Goal: Register for event/course

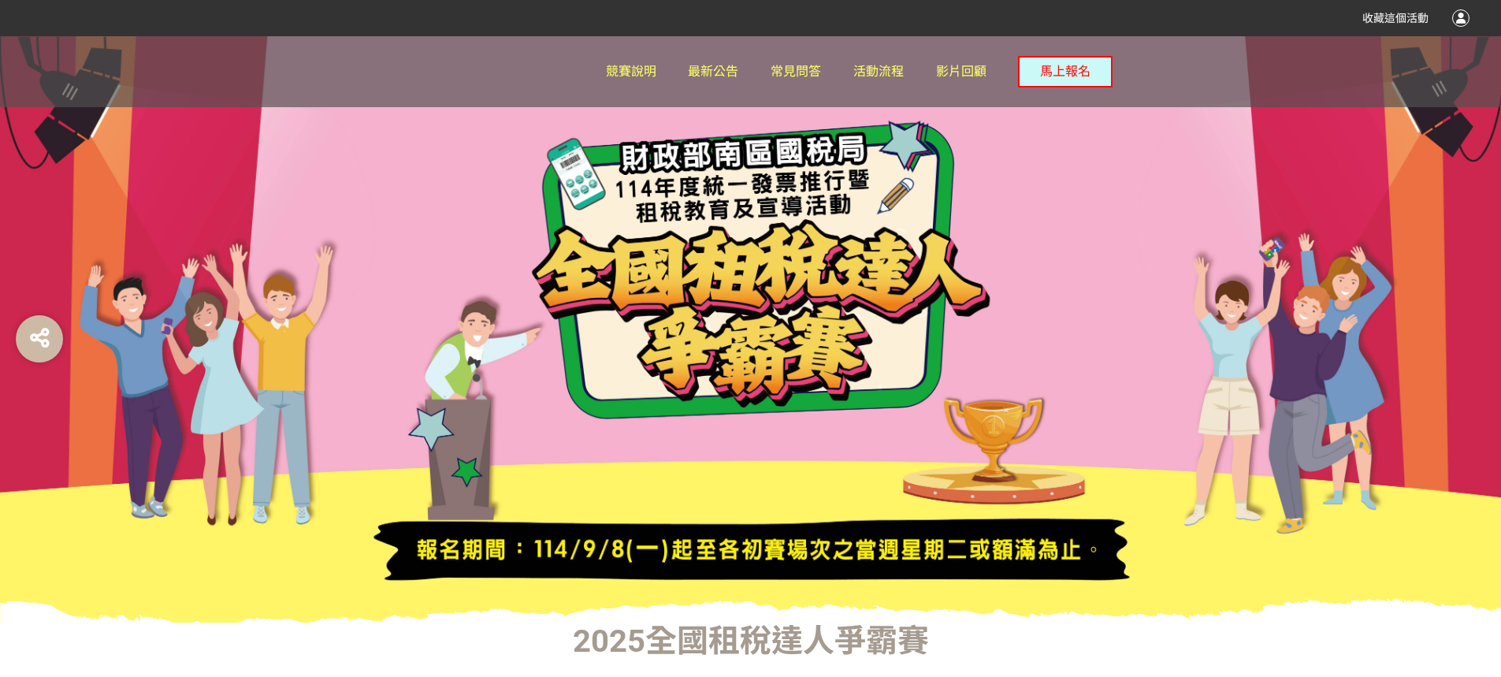
click at [604, 82] on div at bounding box center [496, 71] width 217 height 71
click at [641, 76] on span "競賽說明" at bounding box center [631, 71] width 50 height 15
click at [1462, 18] on div at bounding box center [1460, 17] width 17 height 17
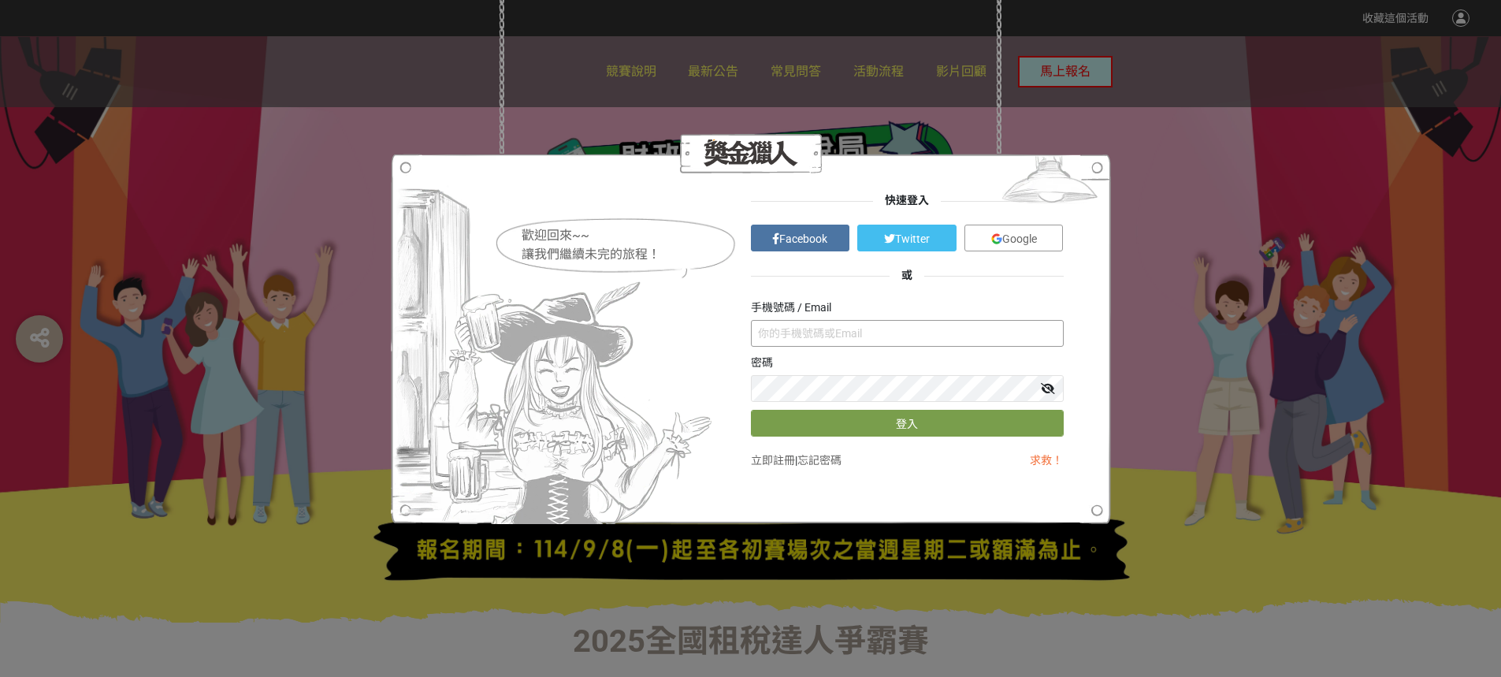
click at [871, 336] on input "text" at bounding box center [907, 333] width 313 height 27
type input "ㄋ"
type input "S"
type input "ㄋ"
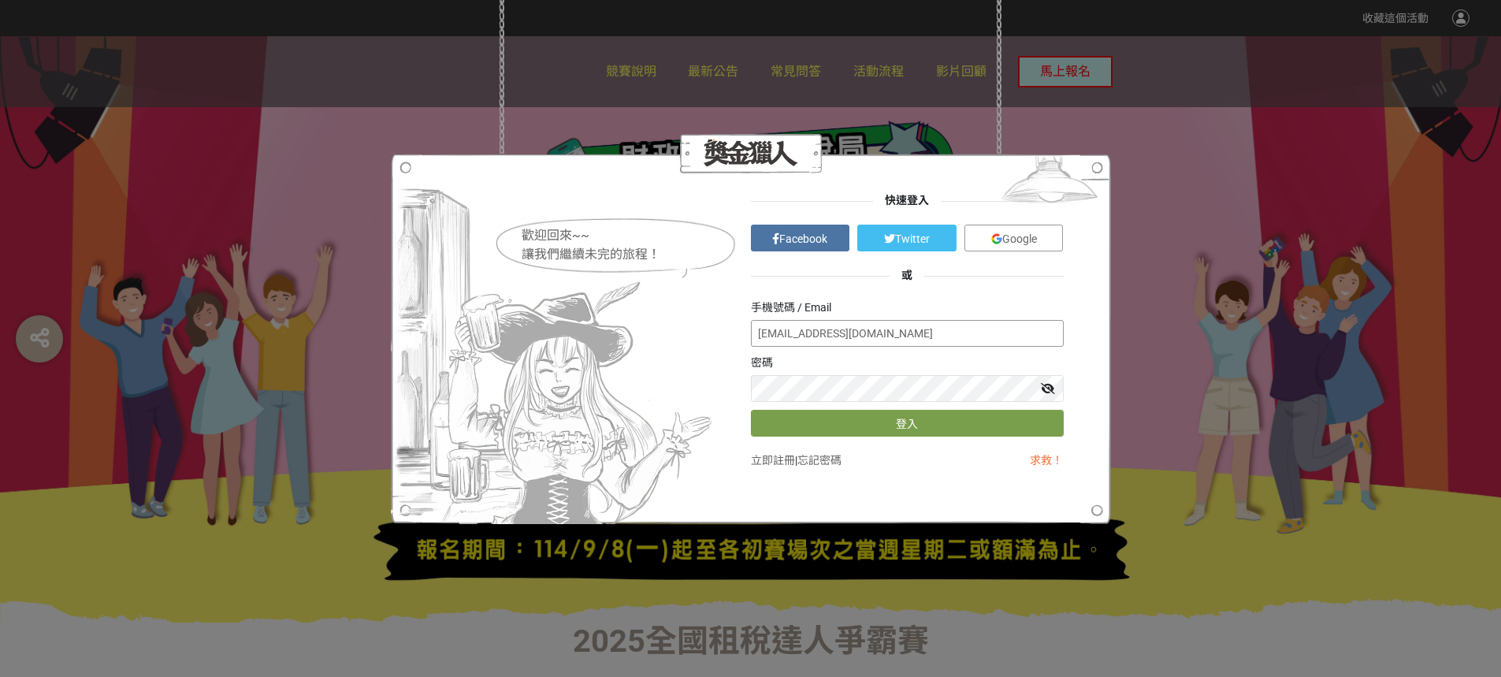
type input "[EMAIL_ADDRESS][DOMAIN_NAME]"
click at [1055, 390] on div at bounding box center [907, 388] width 313 height 27
click at [1049, 390] on icon at bounding box center [1048, 388] width 14 height 11
click at [867, 429] on button "登入" at bounding box center [907, 423] width 313 height 27
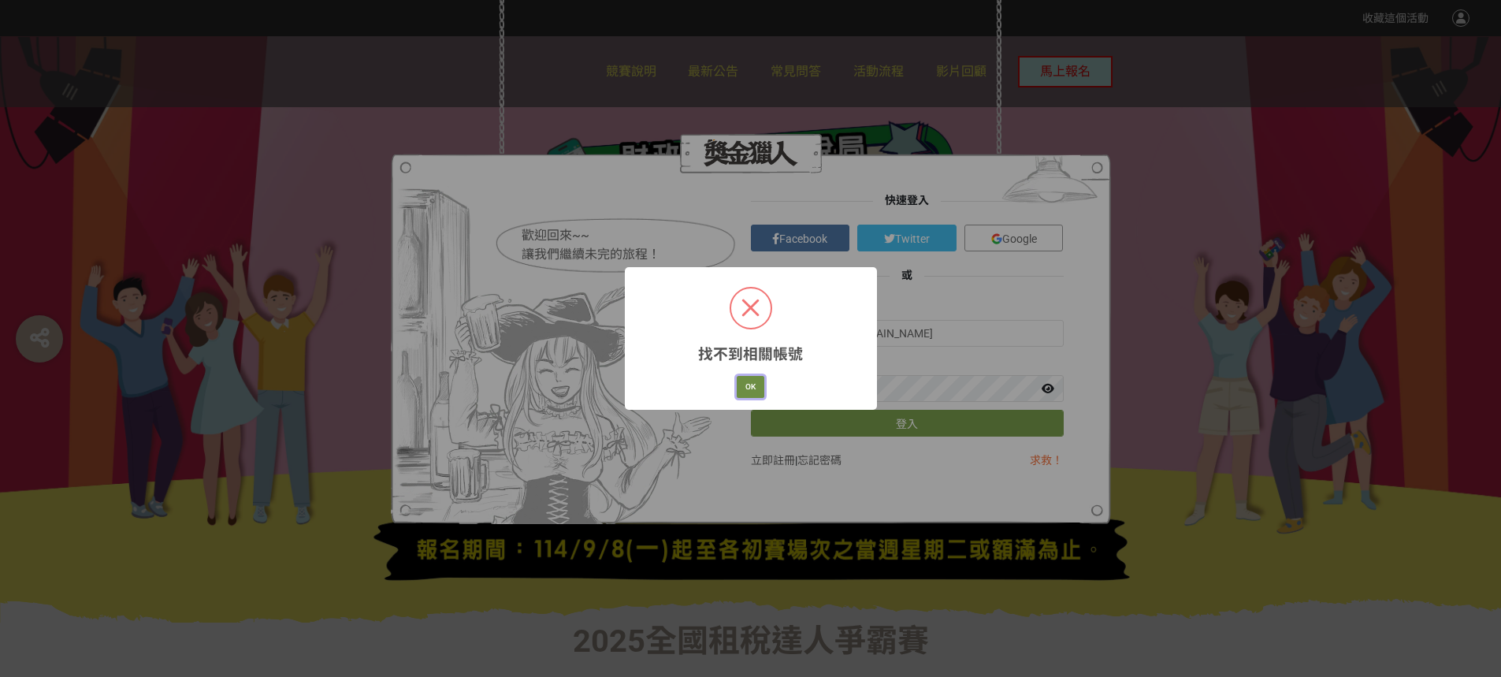
click at [741, 390] on button "OK" at bounding box center [751, 387] width 28 height 22
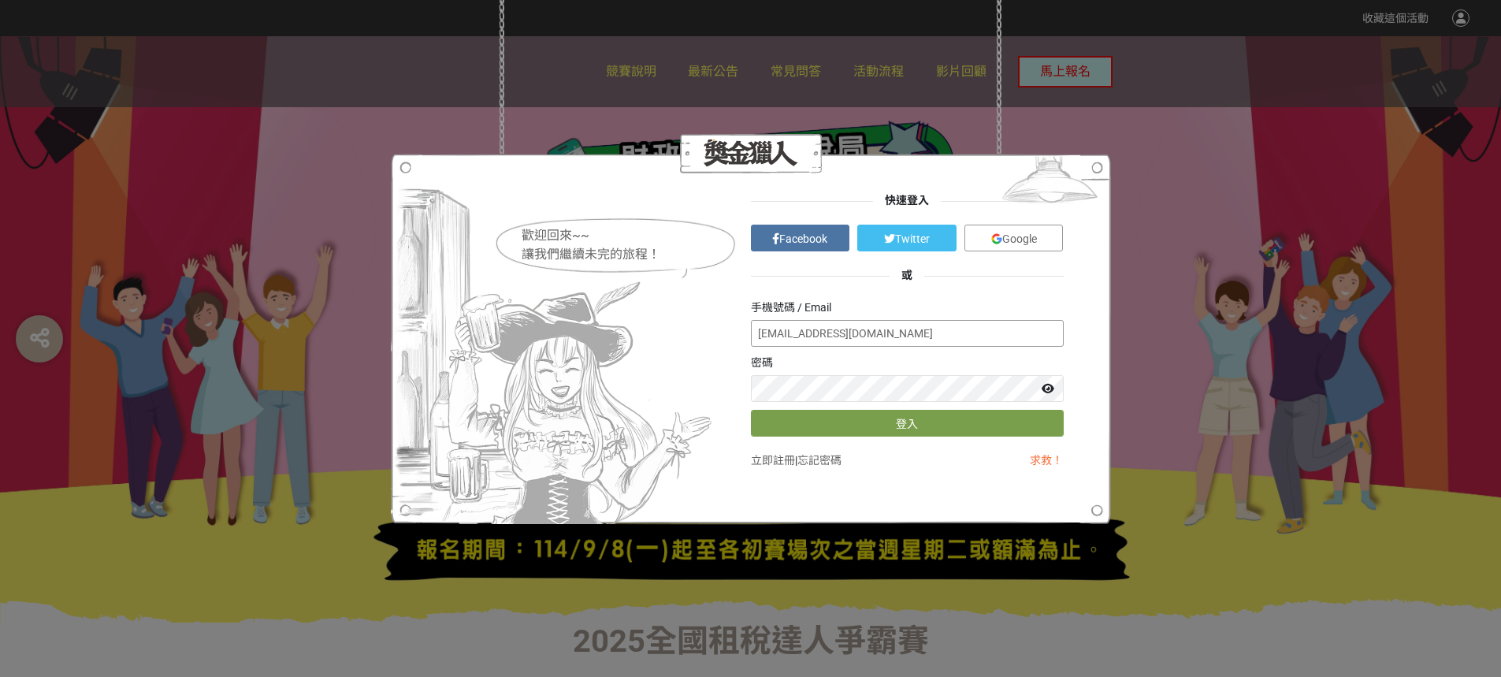
drag, startPoint x: 965, startPoint y: 331, endPoint x: 745, endPoint y: 350, distance: 220.6
click at [745, 350] on div "快速登入 Facebook Twitter Google 或 手機號碼 / Email [EMAIL_ADDRESS][DOMAIN_NAME] 密碼 登入 …" at bounding box center [751, 338] width 626 height 292
click at [1183, 442] on div "歡迎回來~~ 讓我們繼續未完的旅程！ 快速登入 Facebook Twitter Google 或 手機號碼 / Email [EMAIL_ADDRESS][…" at bounding box center [750, 338] width 1501 height 677
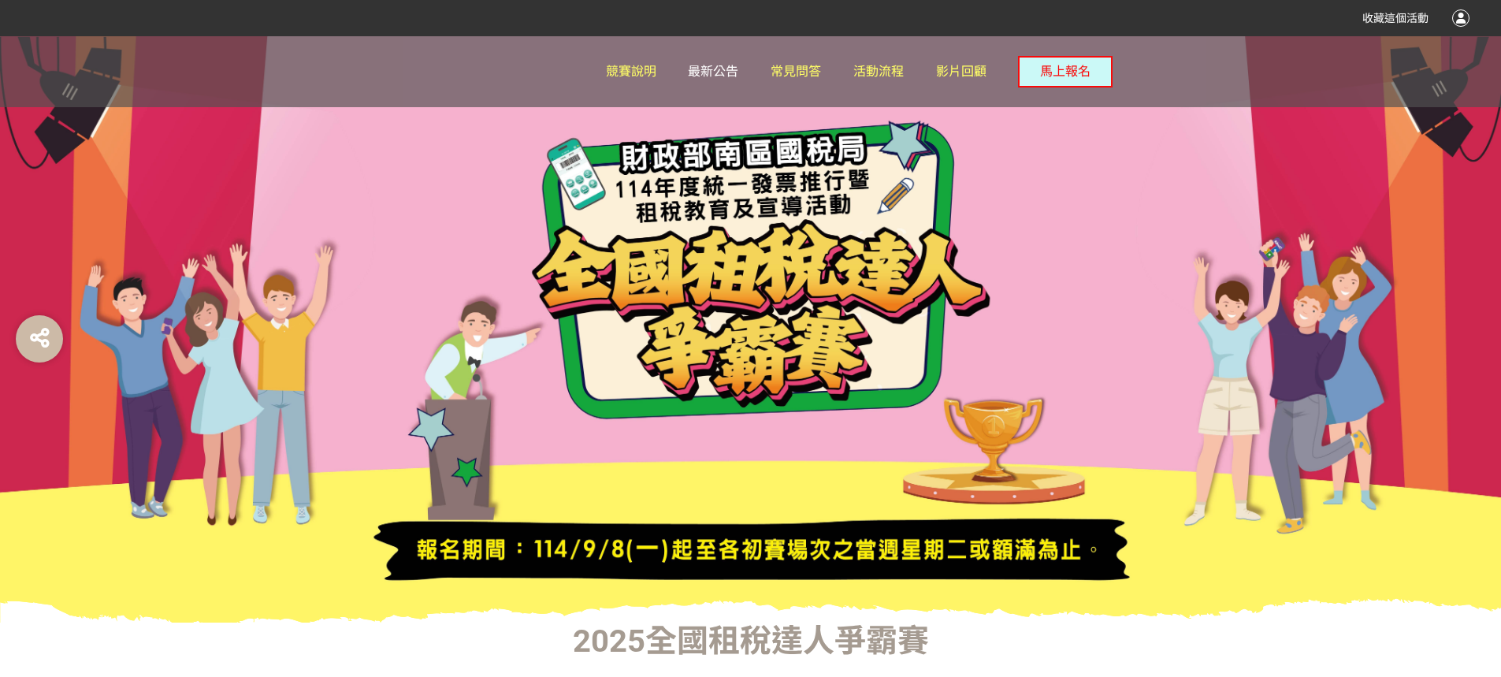
click at [706, 77] on span "最新公告" at bounding box center [713, 71] width 50 height 15
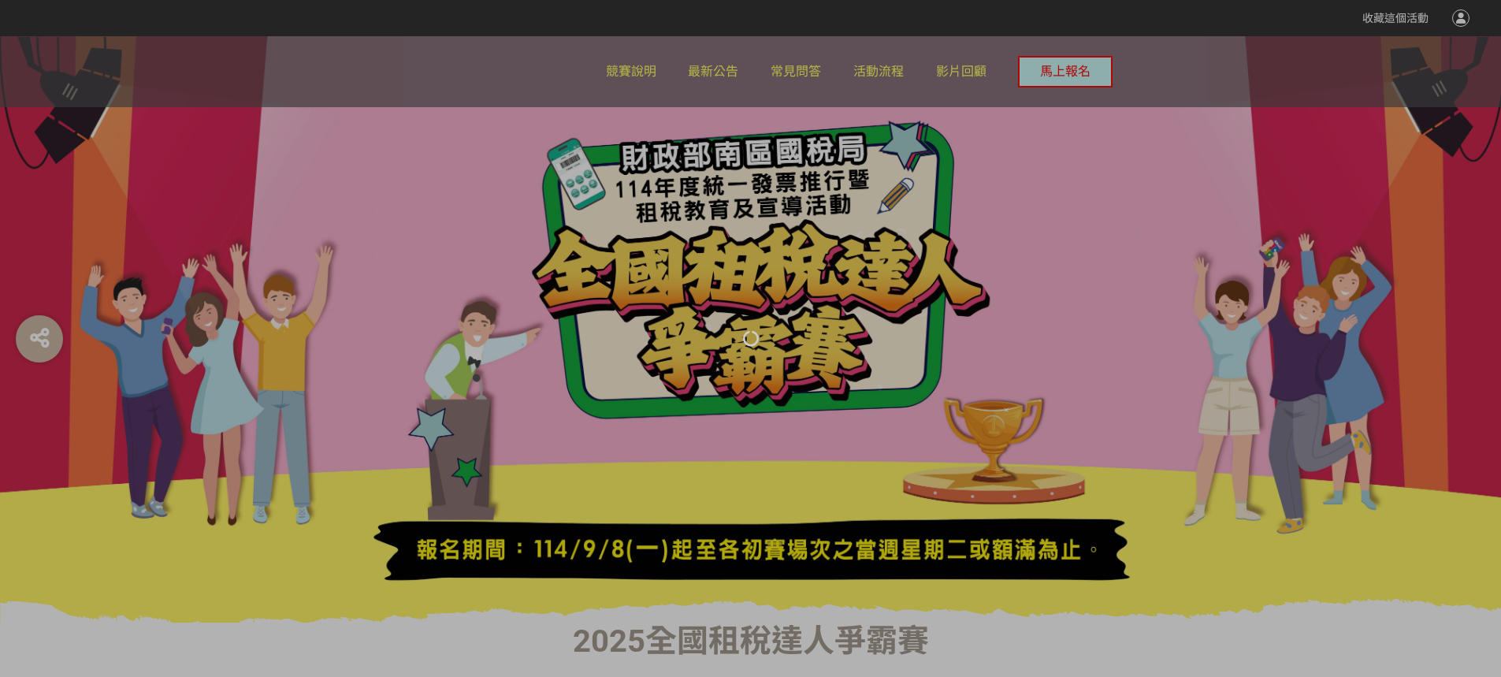
click at [640, 85] on div at bounding box center [750, 338] width 1501 height 677
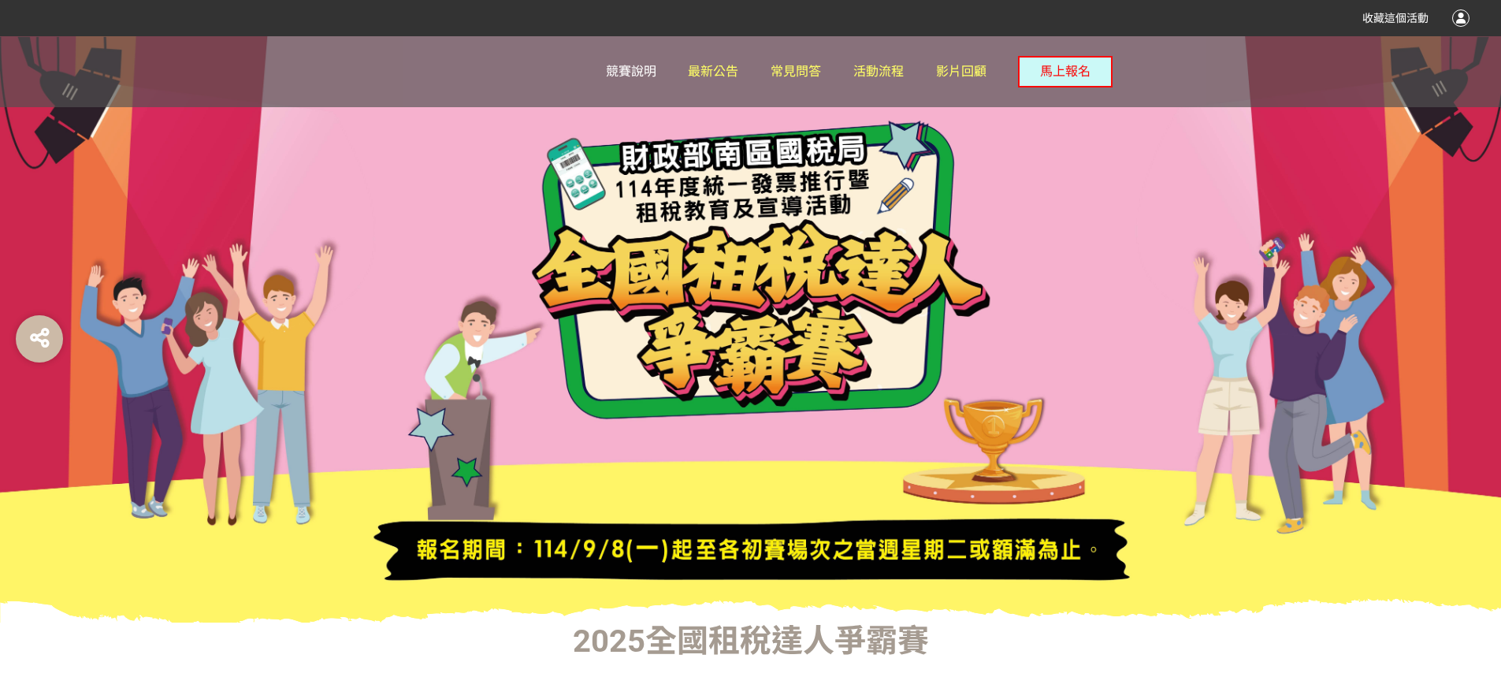
click at [642, 73] on span "競賽說明" at bounding box center [631, 71] width 50 height 15
click at [793, 72] on span "常見問答" at bounding box center [795, 71] width 50 height 15
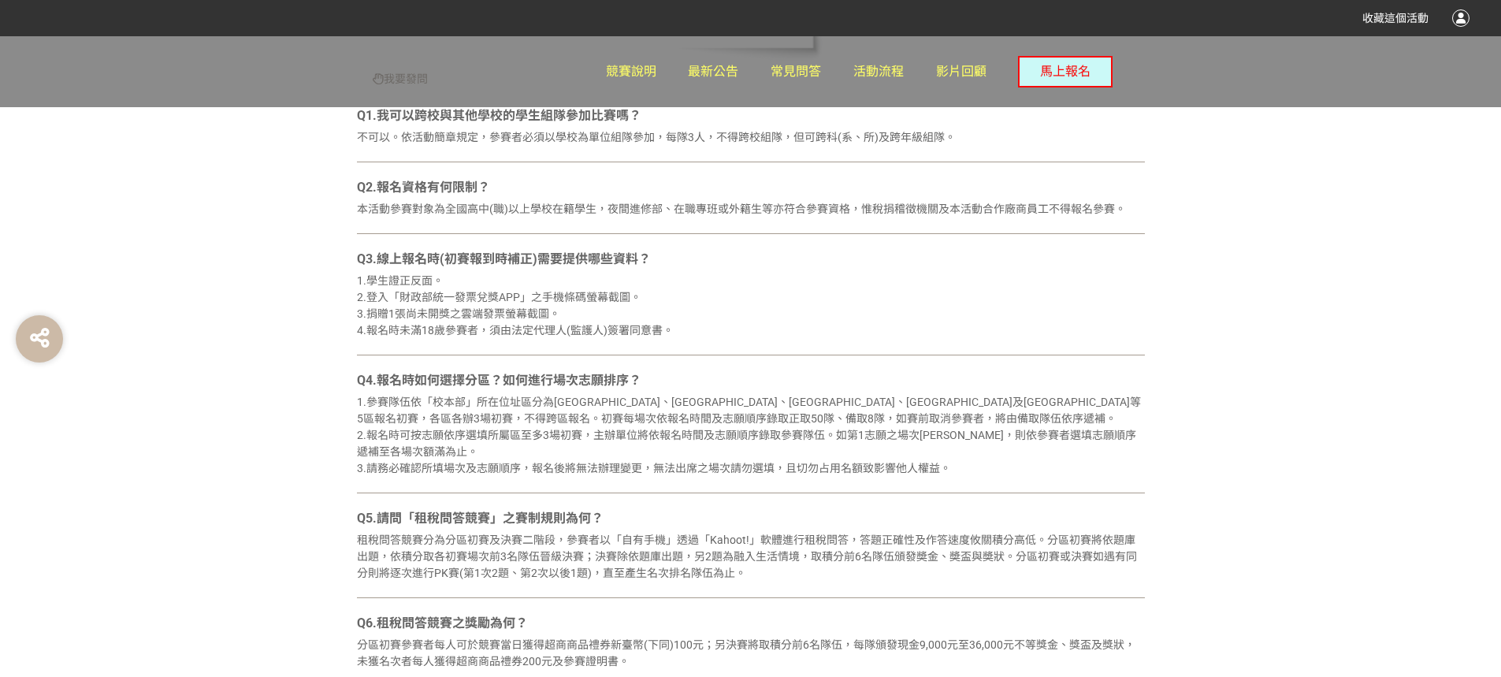
scroll to position [788, 0]
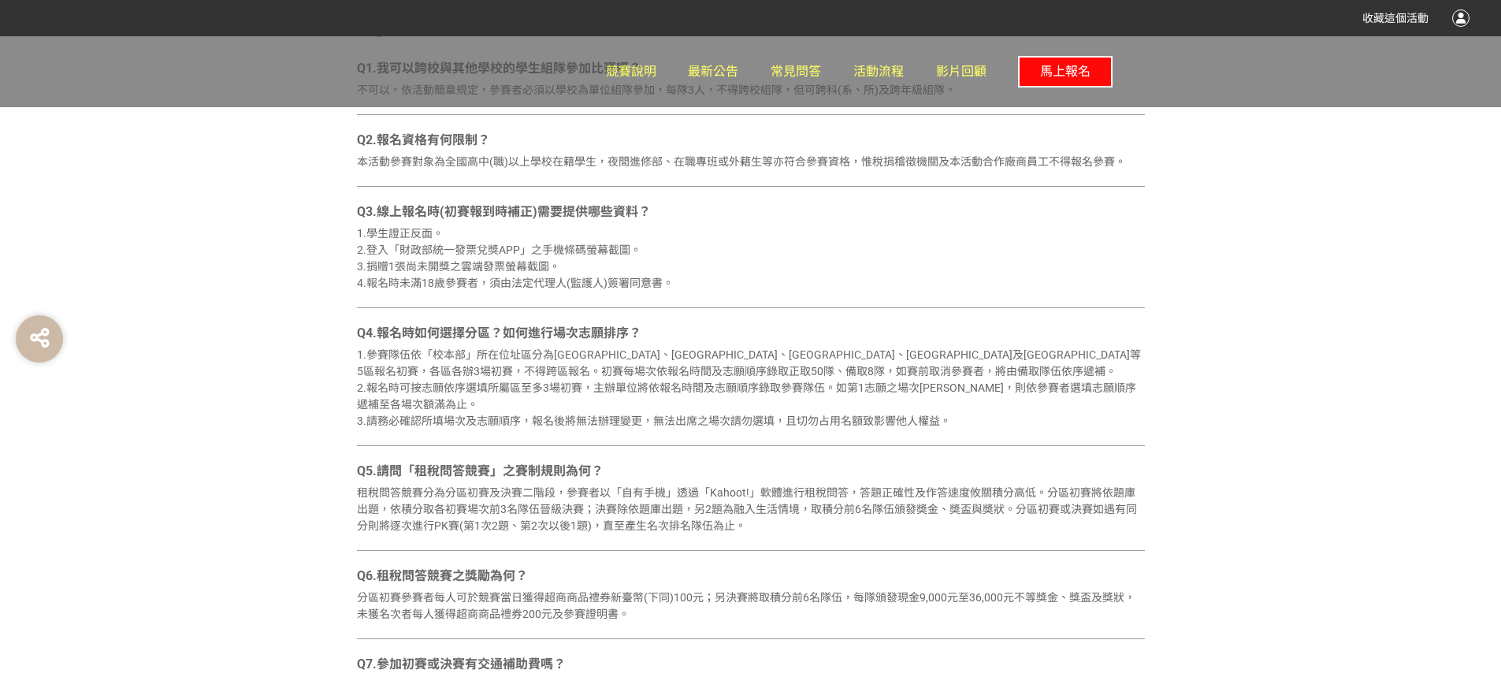
click at [1028, 68] on button "馬上報名" at bounding box center [1065, 72] width 95 height 32
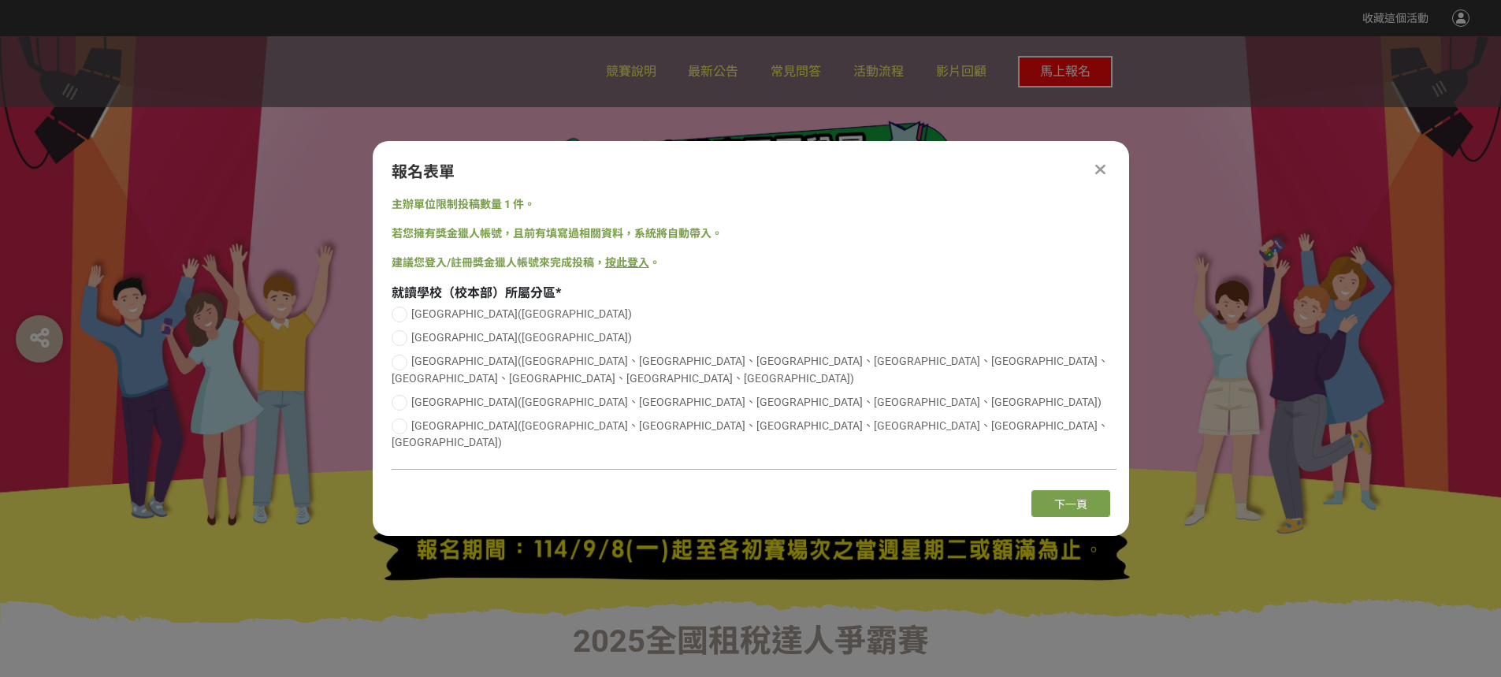
scroll to position [0, 0]
click at [421, 423] on span "[GEOGRAPHIC_DATA]([GEOGRAPHIC_DATA]、[GEOGRAPHIC_DATA]、[GEOGRAPHIC_DATA]、[GEOGRA…" at bounding box center [750, 433] width 717 height 29
click at [403, 423] on input "[GEOGRAPHIC_DATA]([GEOGRAPHIC_DATA]、[GEOGRAPHIC_DATA]、[GEOGRAPHIC_DATA]、[GEOGRA…" at bounding box center [397, 426] width 10 height 10
radio input "false"
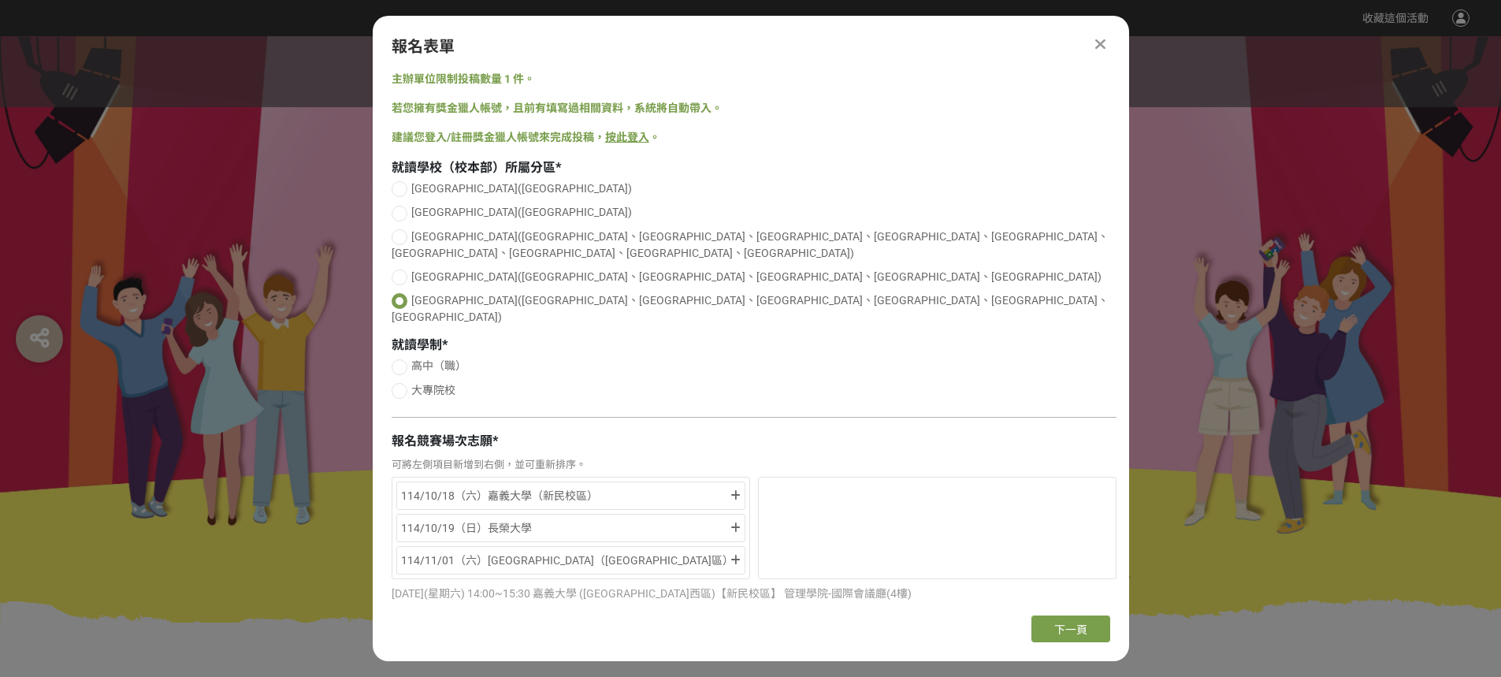
click at [418, 366] on div "高中（職） 大專院校" at bounding box center [754, 380] width 725 height 45
click at [407, 382] on label "大專院校" at bounding box center [754, 390] width 725 height 17
click at [403, 385] on input "大專院校" at bounding box center [397, 390] width 10 height 10
radio input "false"
